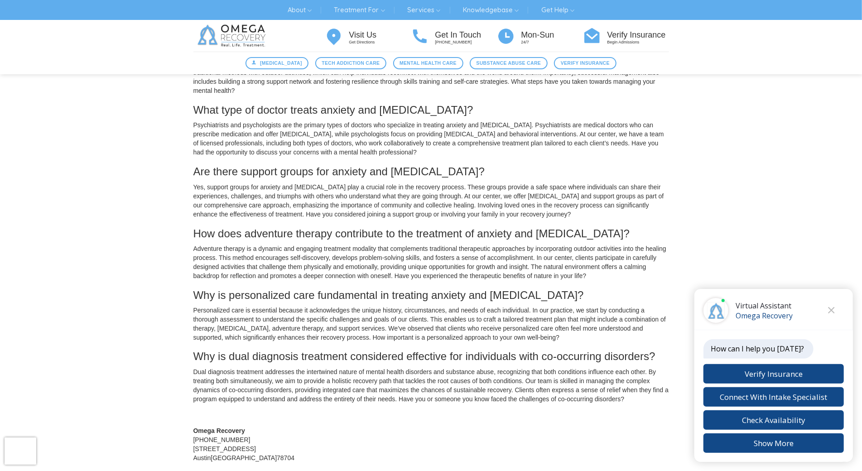
scroll to position [1010, 0]
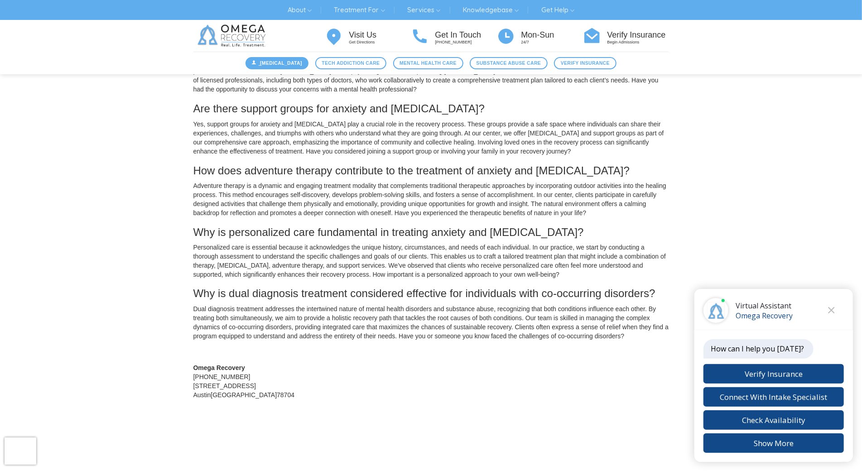
click at [260, 65] on link "[MEDICAL_DATA]" at bounding box center [276, 63] width 63 height 12
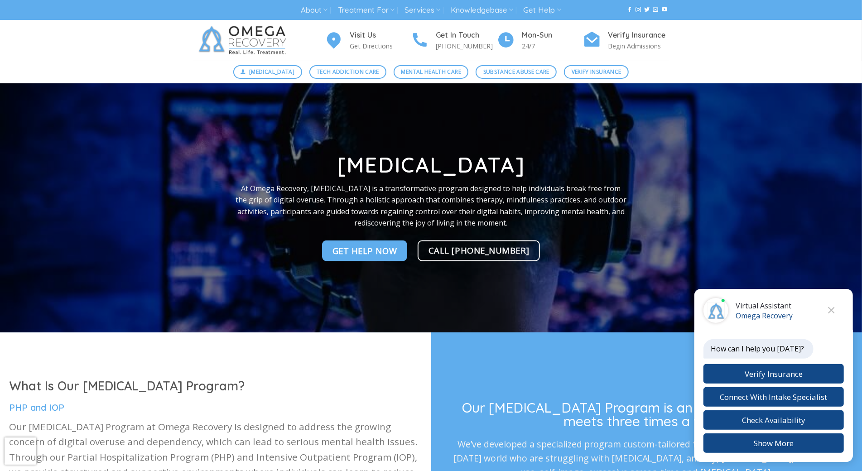
click at [260, 65] on div "Digital Detox Tech Addiction Care Mental Health Care Substance Abuse Care Verif…" at bounding box center [431, 72] width 862 height 23
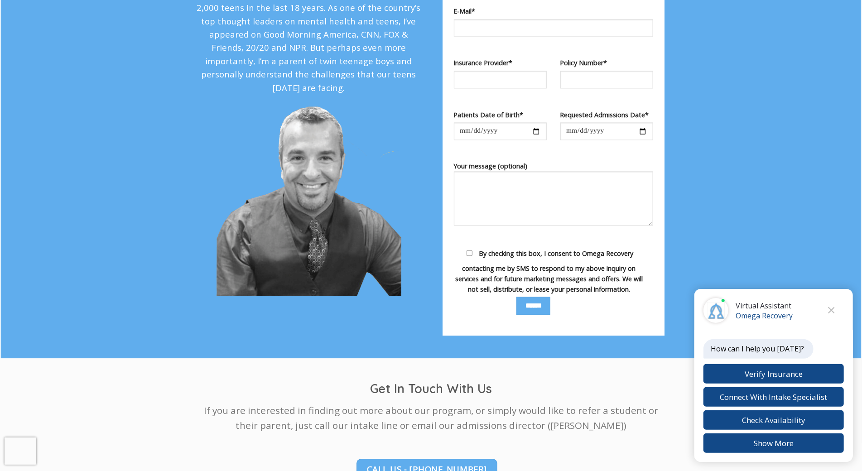
click at [478, 255] on span "By checking this box, I consent to Omega Recovery contacting me by SMS to respo…" at bounding box center [548, 271] width 187 height 44
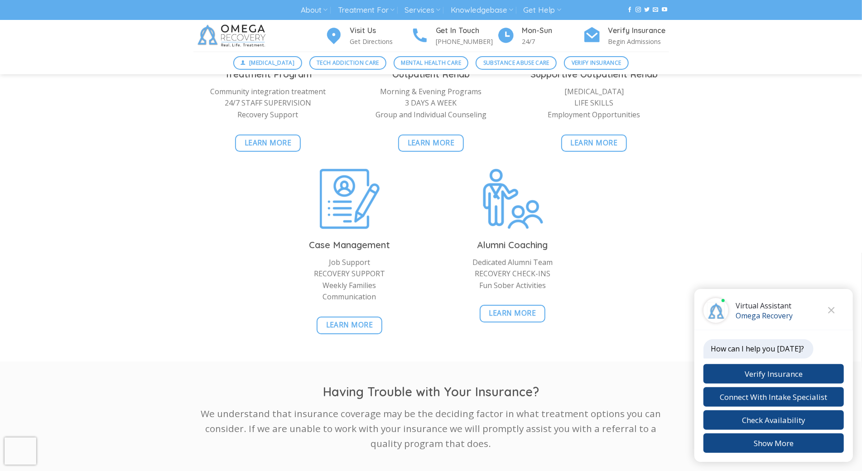
scroll to position [2129, 0]
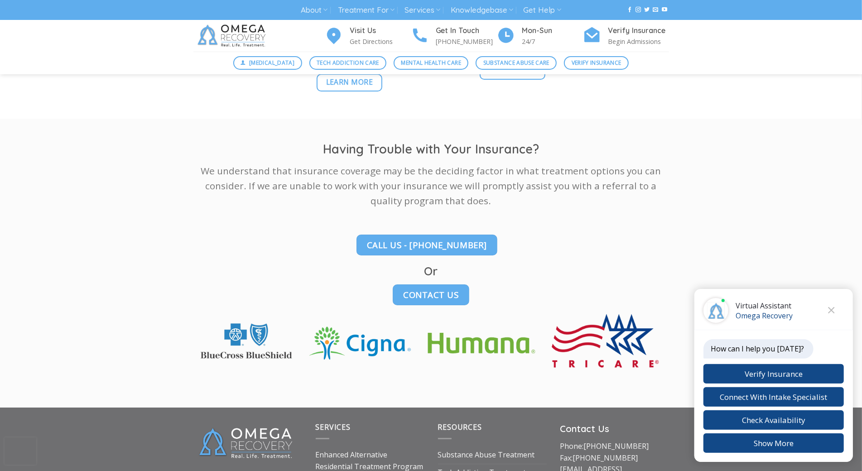
scroll to position [2483, 0]
